Goal: Task Accomplishment & Management: Manage account settings

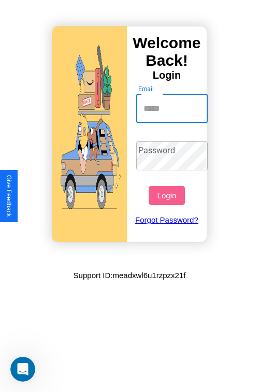
click at [173, 108] on input "Email" at bounding box center [172, 108] width 72 height 29
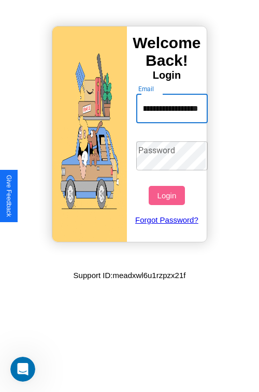
scroll to position [0, 42]
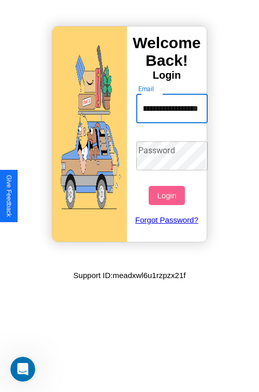
type input "**********"
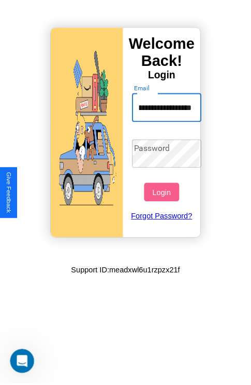
scroll to position [0, 0]
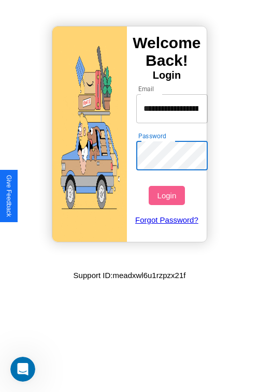
click at [168, 195] on button "Login" at bounding box center [167, 195] width 36 height 19
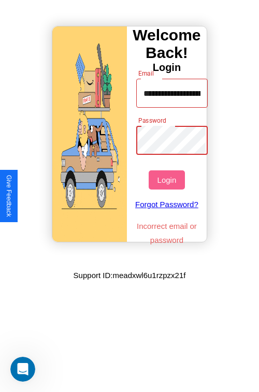
click at [168, 180] on button "Login" at bounding box center [167, 180] width 36 height 19
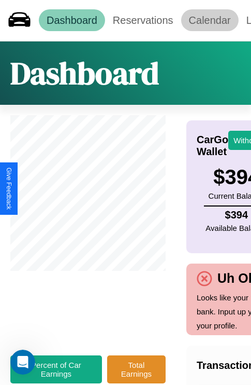
click at [210, 20] on link "Calendar" at bounding box center [210, 20] width 58 height 22
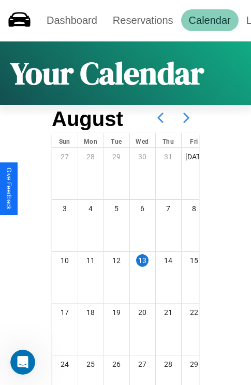
click at [187, 118] on icon at bounding box center [187, 118] width 26 height 26
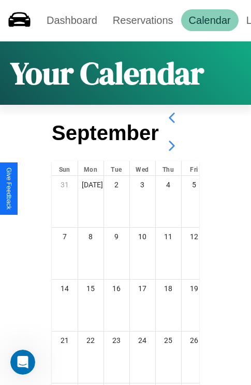
click at [172, 146] on icon at bounding box center [172, 146] width 26 height 26
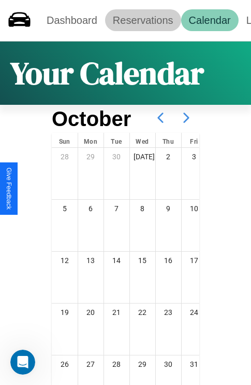
click at [143, 20] on link "Reservations" at bounding box center [143, 20] width 76 height 22
